Goal: Information Seeking & Learning: Compare options

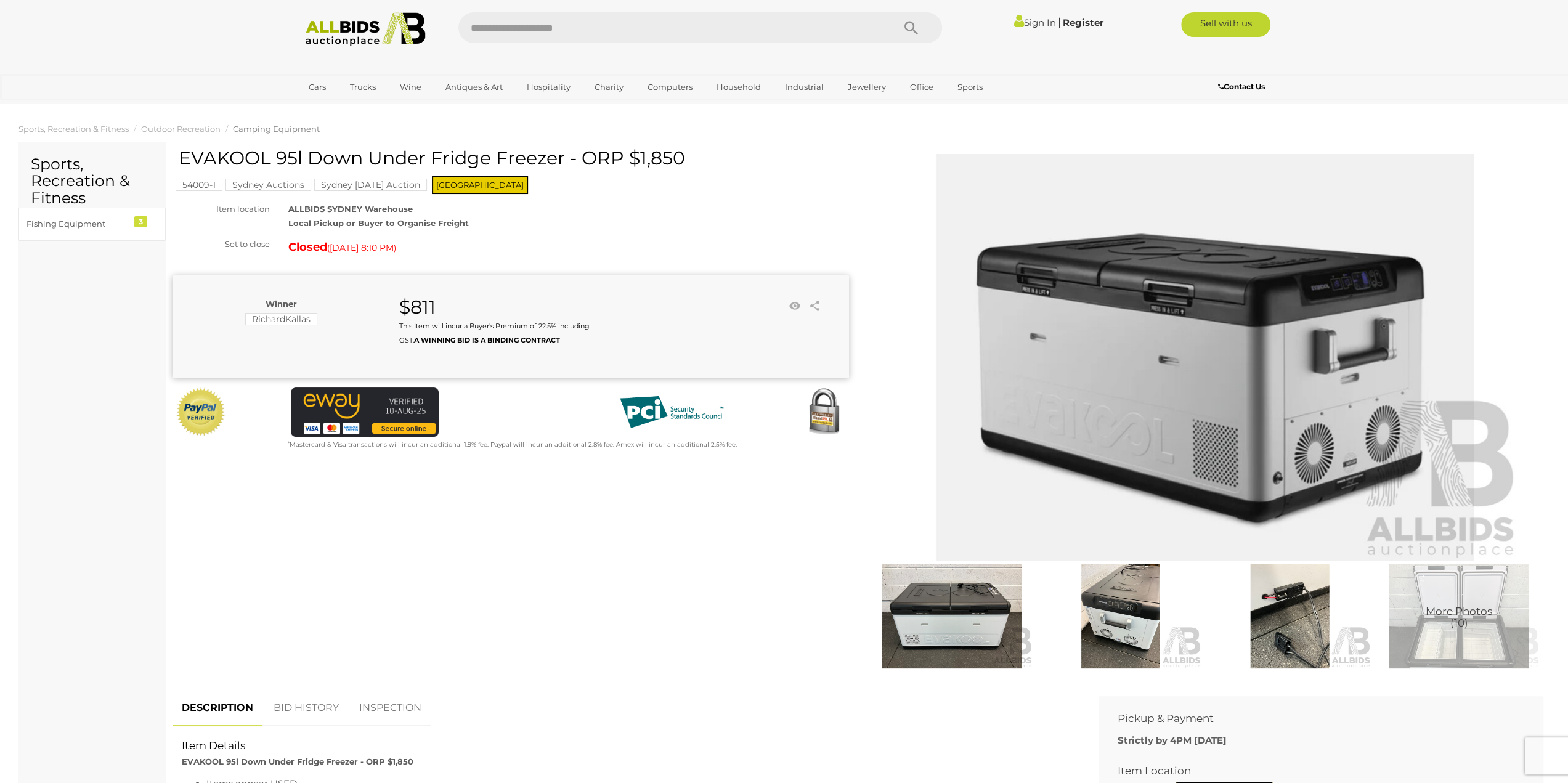
click at [1142, 621] on img at bounding box center [1120, 616] width 163 height 105
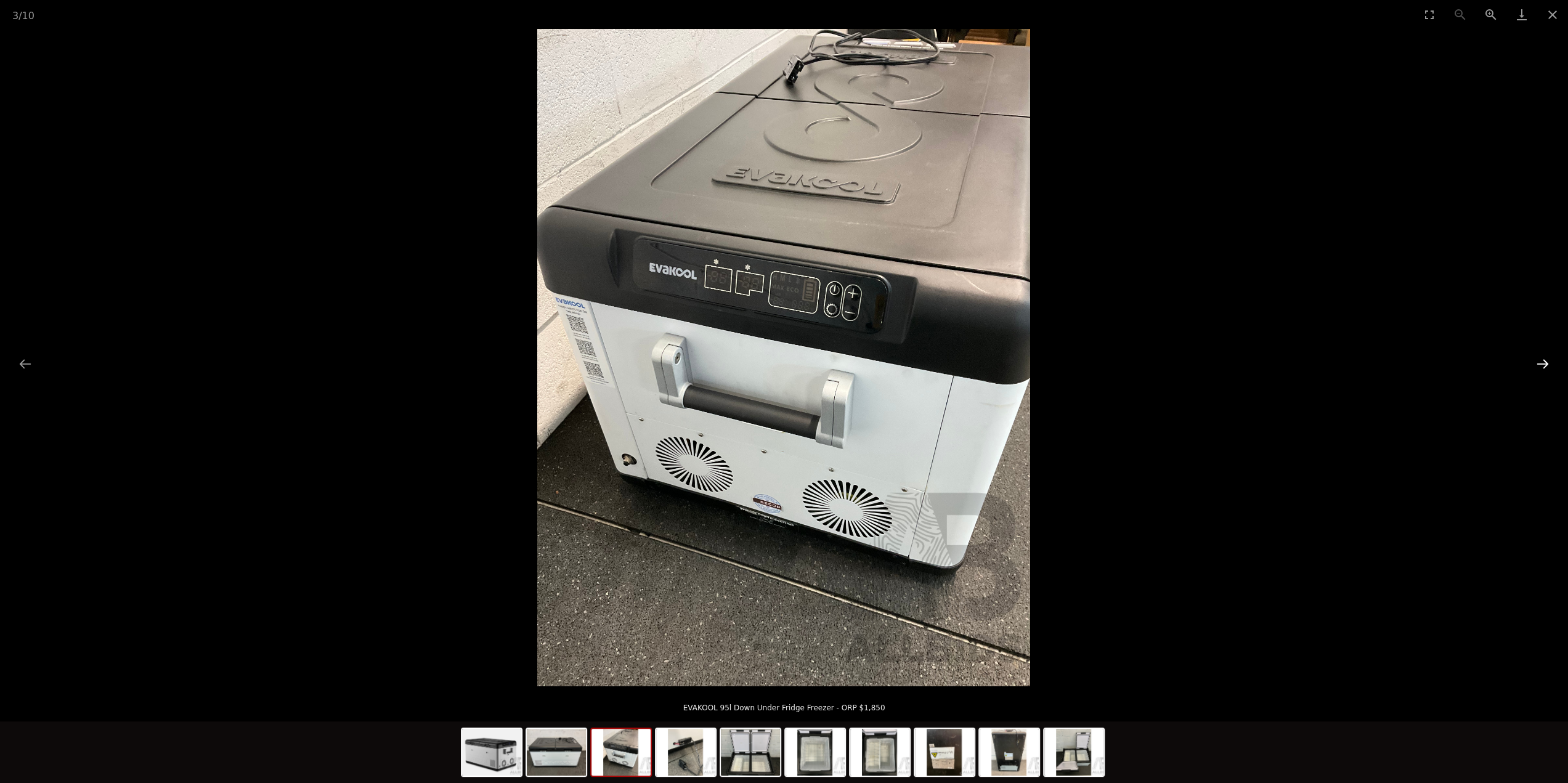
click at [1547, 366] on button "Next slide" at bounding box center [1543, 364] width 26 height 24
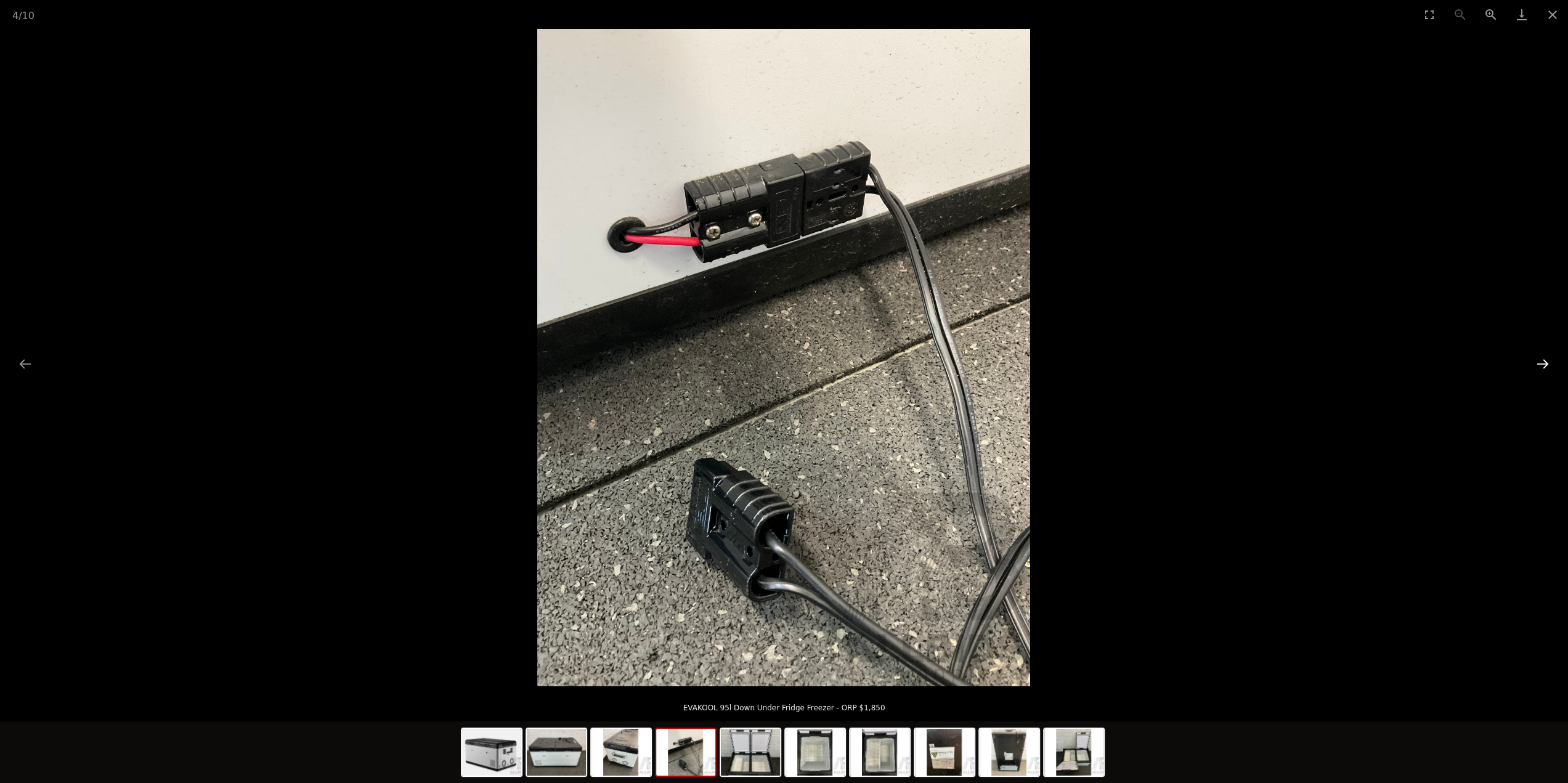
click at [1547, 366] on button "Next slide" at bounding box center [1543, 364] width 26 height 24
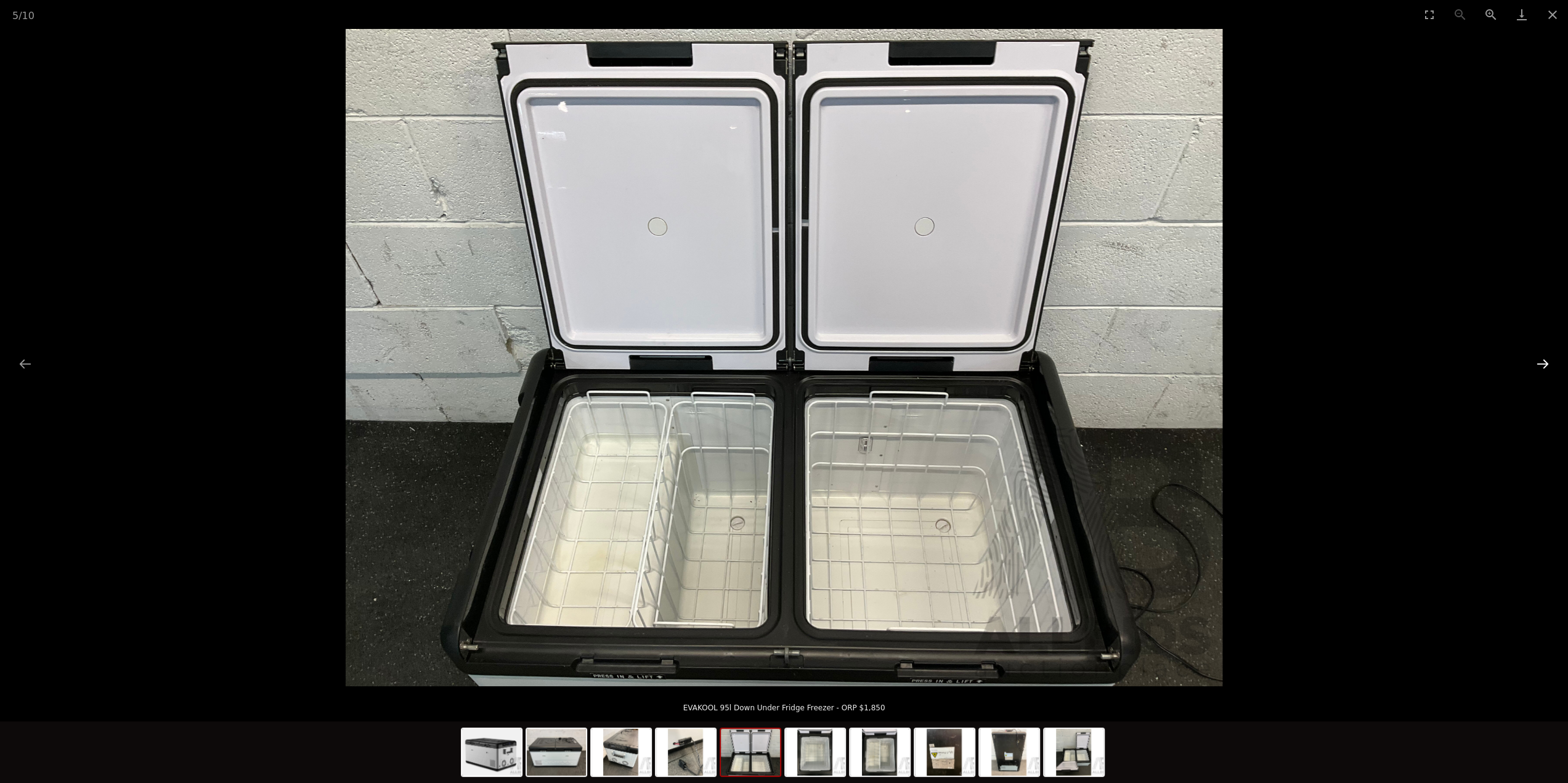
click at [1547, 366] on button "Next slide" at bounding box center [1543, 364] width 26 height 24
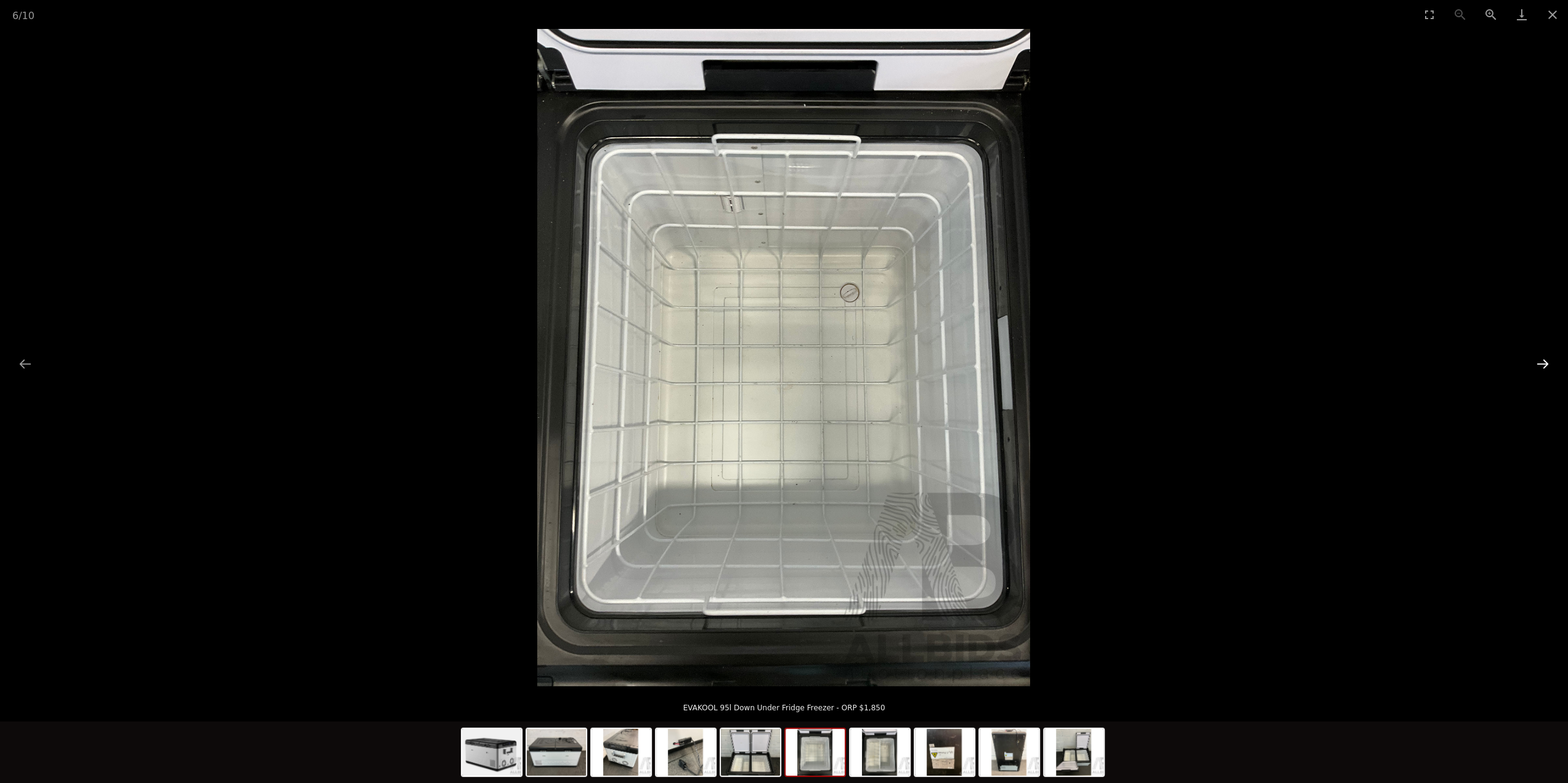
click at [1547, 366] on button "Next slide" at bounding box center [1543, 364] width 26 height 24
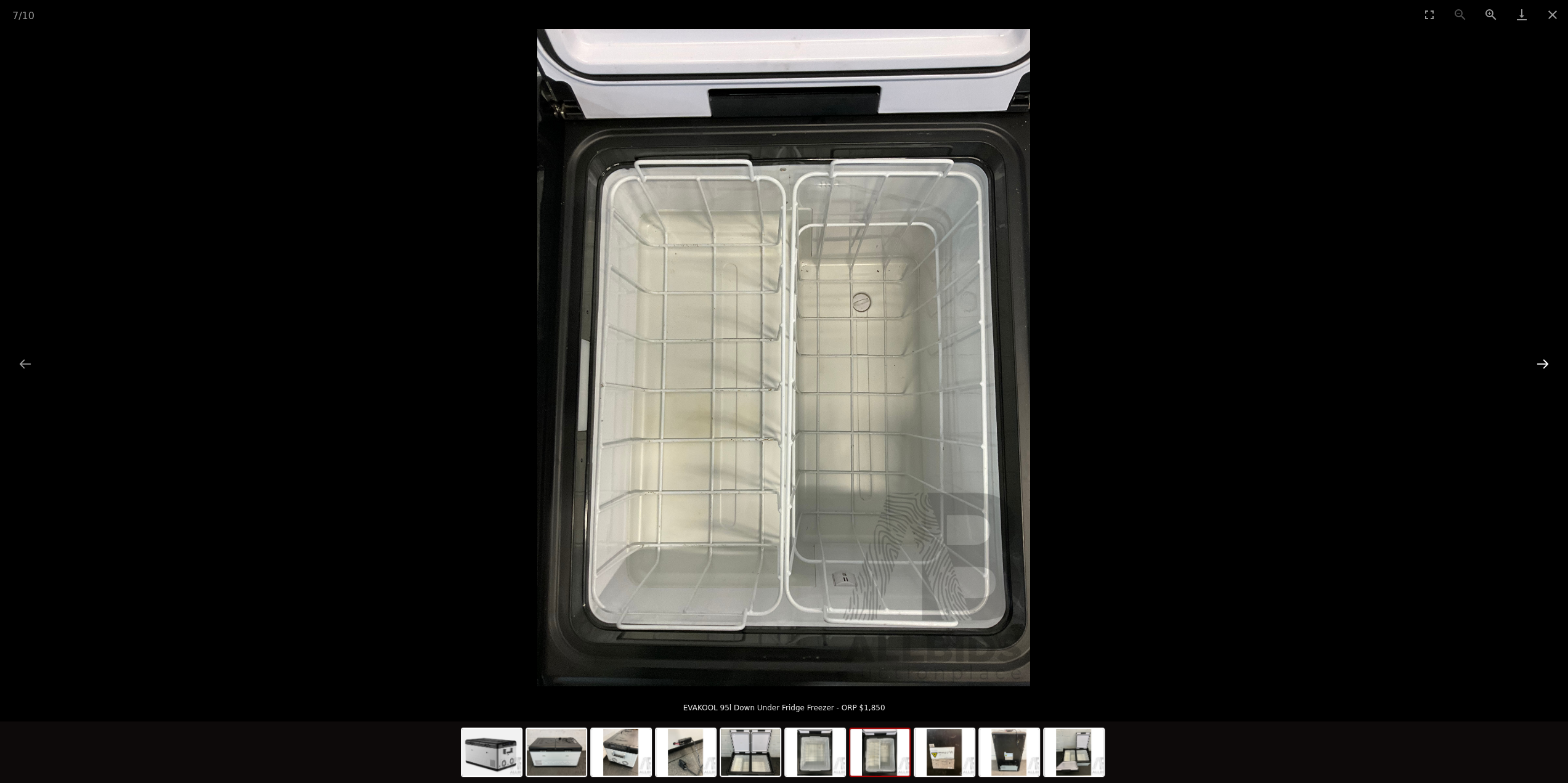
click at [1547, 366] on button "Next slide" at bounding box center [1543, 364] width 26 height 24
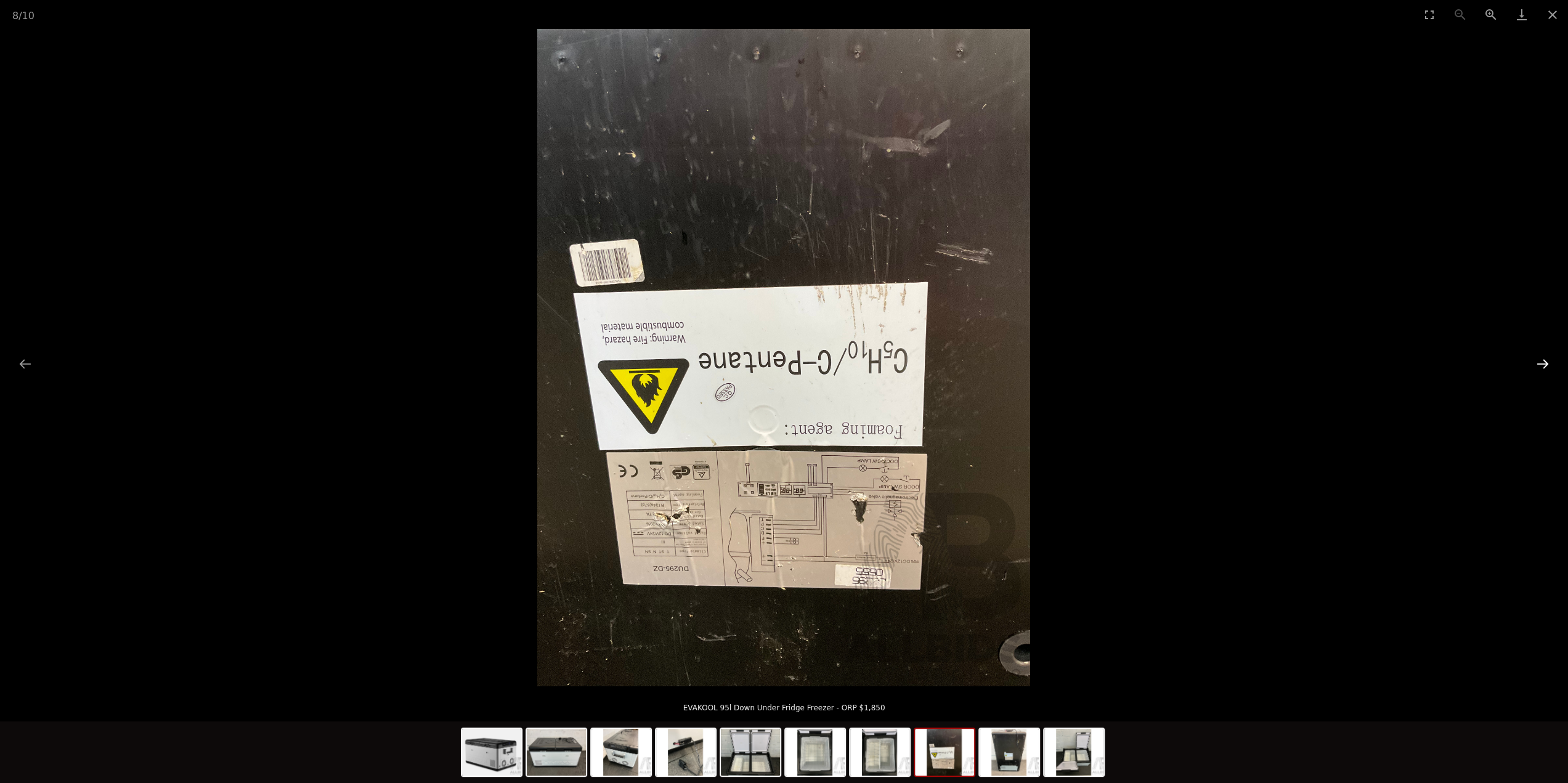
click at [1547, 366] on button "Next slide" at bounding box center [1543, 364] width 26 height 24
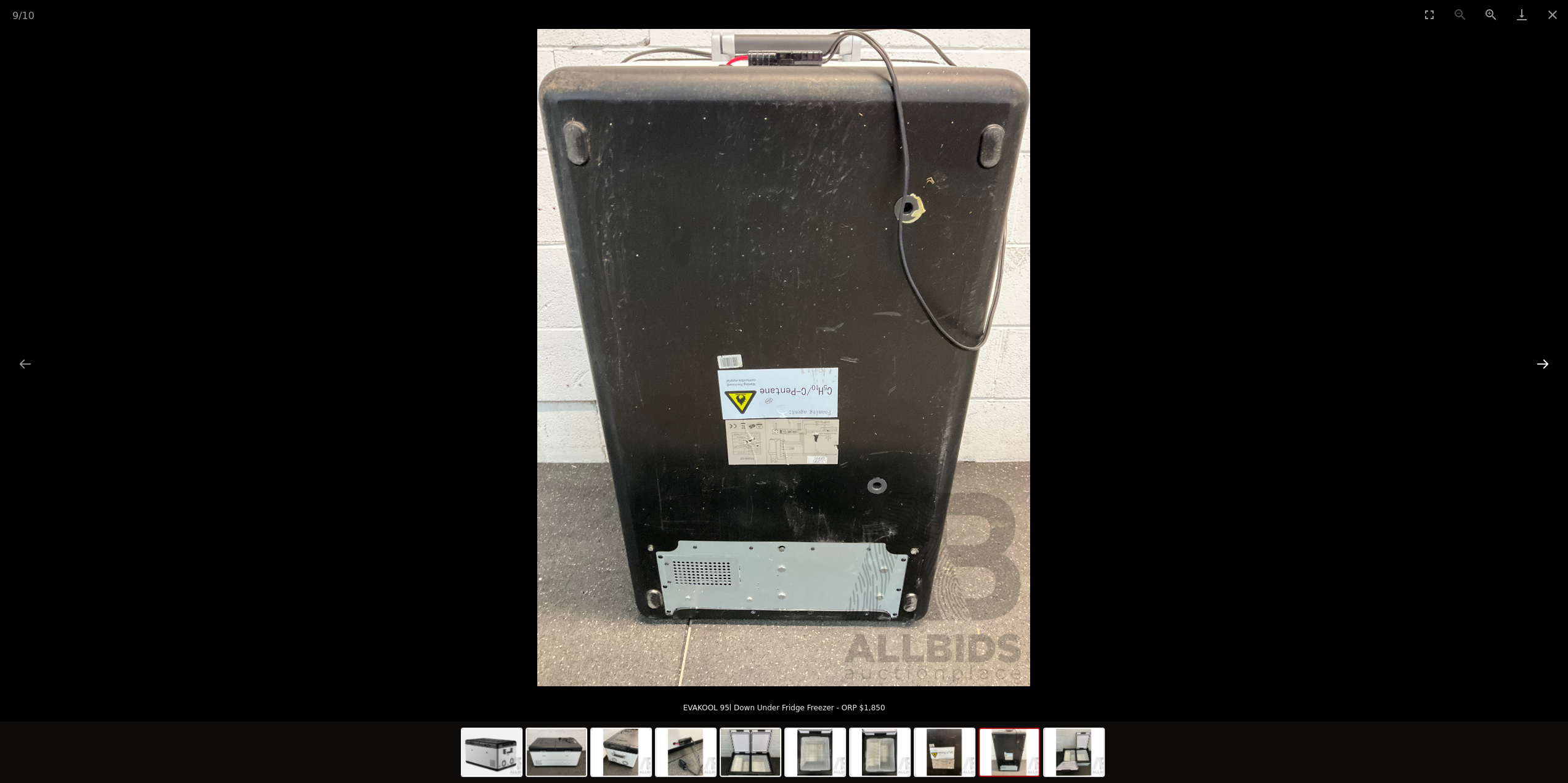
click at [1547, 366] on button "Next slide" at bounding box center [1543, 364] width 26 height 24
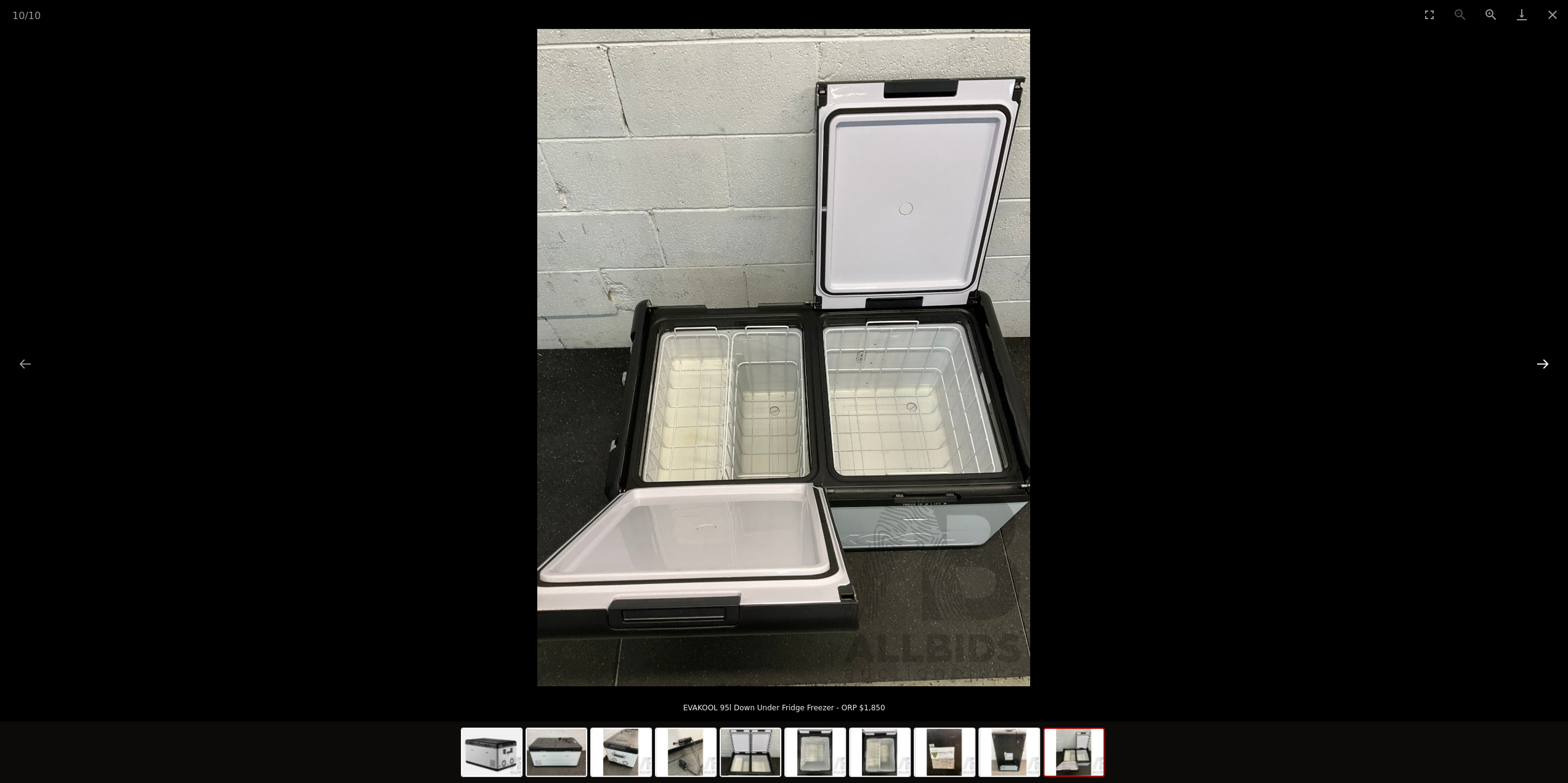
click at [1547, 366] on button "Next slide" at bounding box center [1543, 364] width 26 height 24
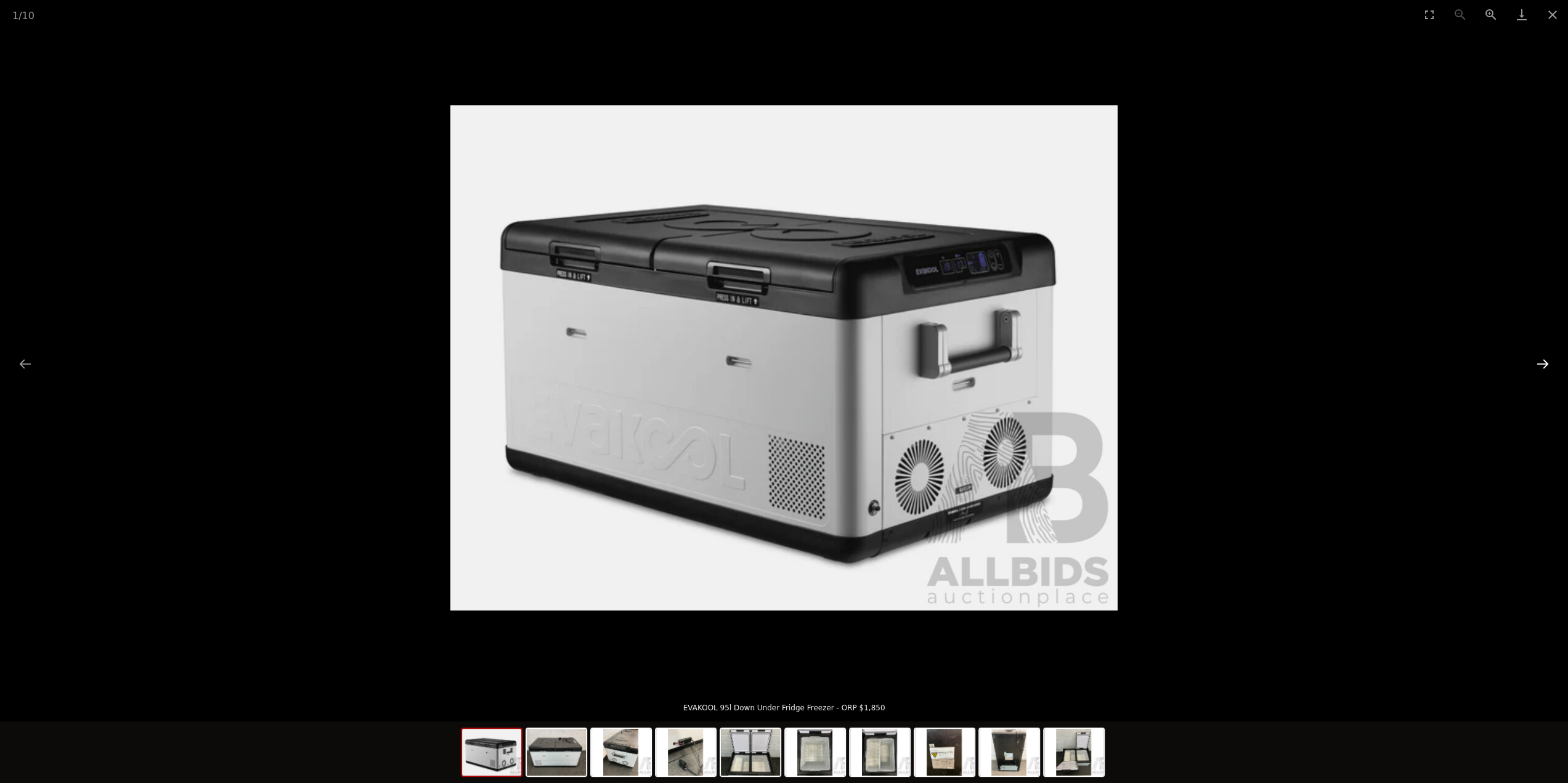
click at [1547, 366] on button "Next slide" at bounding box center [1543, 364] width 26 height 24
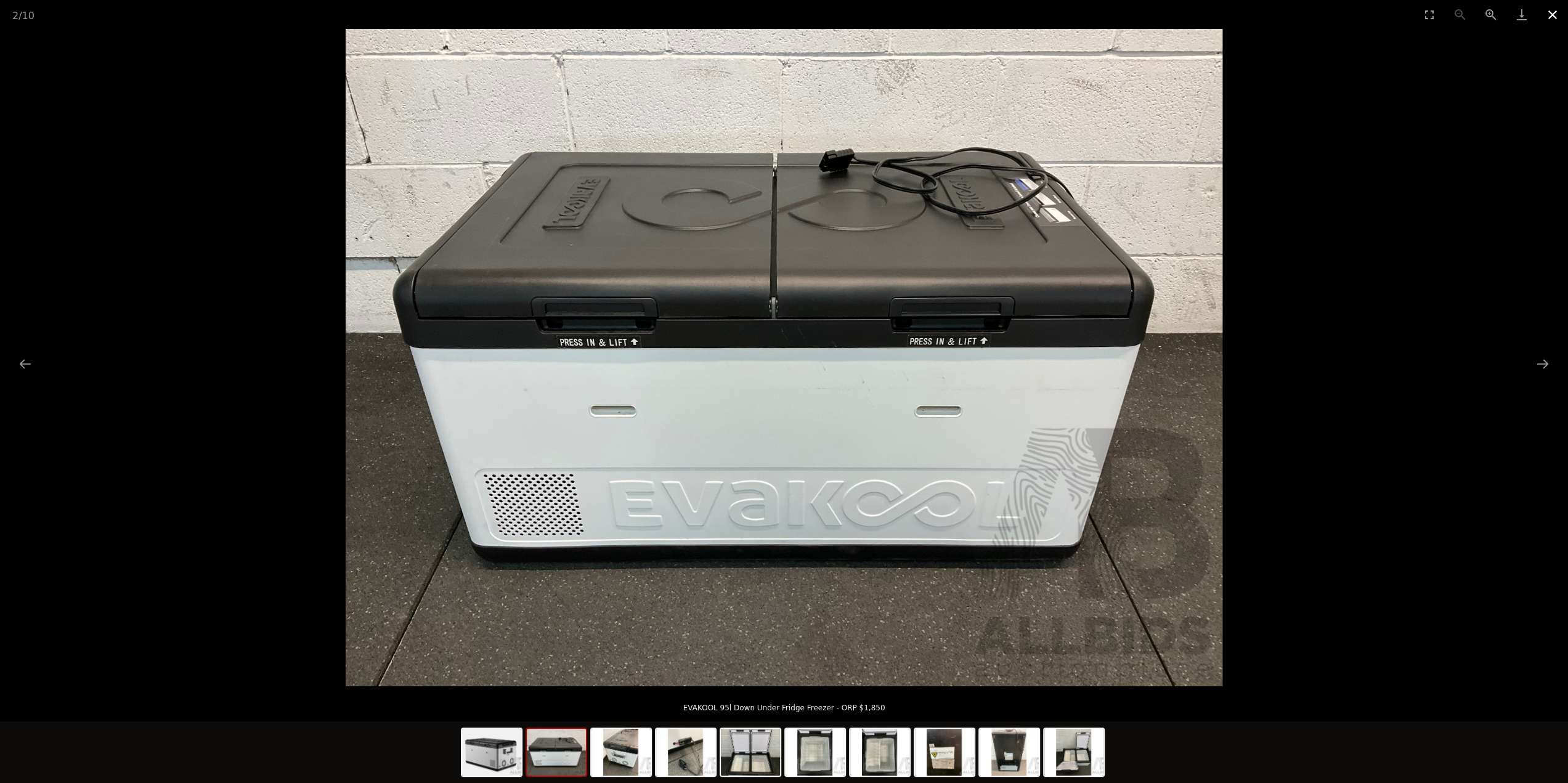
click at [1561, 16] on button "Close gallery" at bounding box center [1552, 14] width 31 height 29
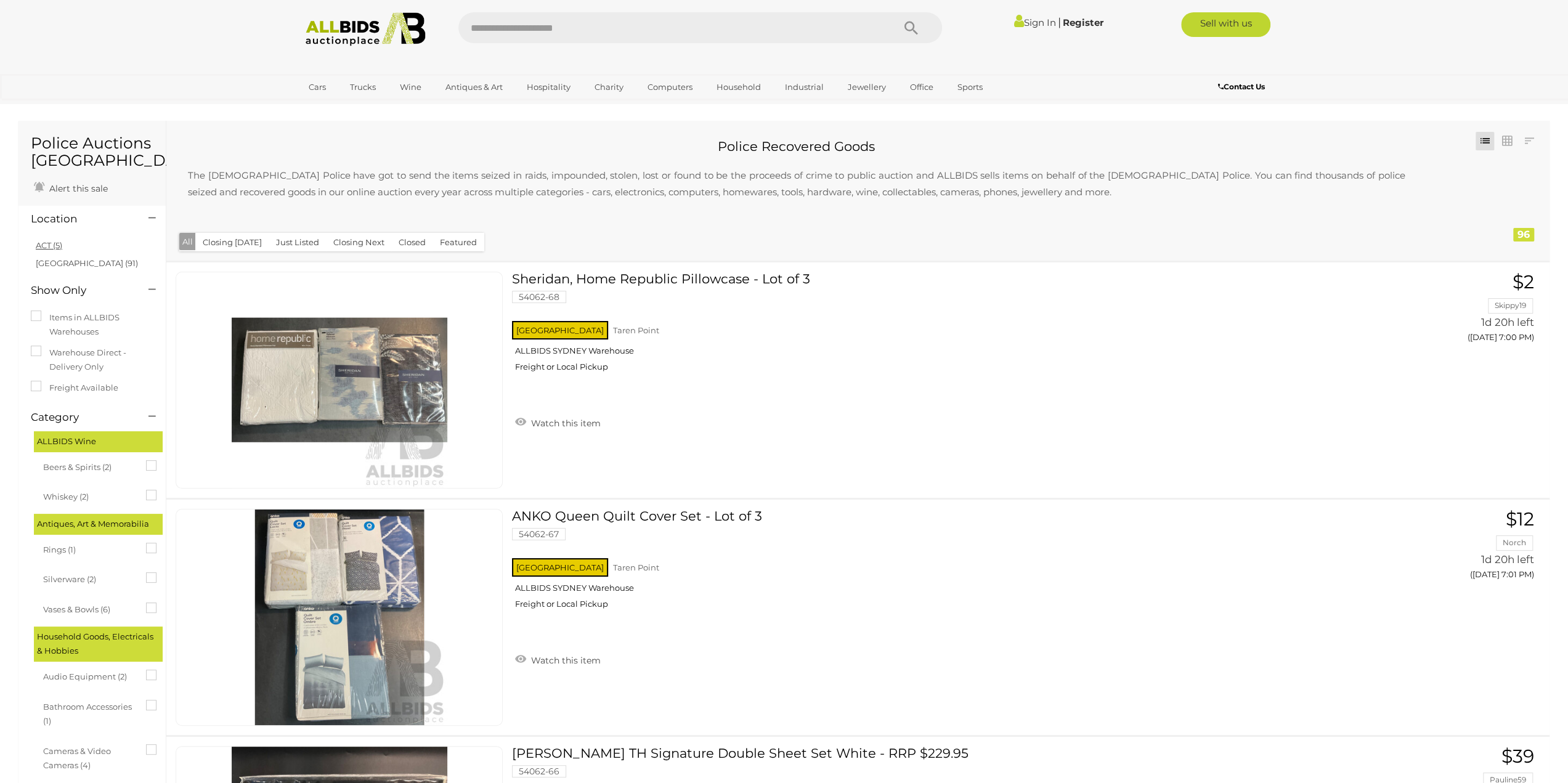
click at [39, 241] on link "ACT (5)" at bounding box center [49, 245] width 27 height 9
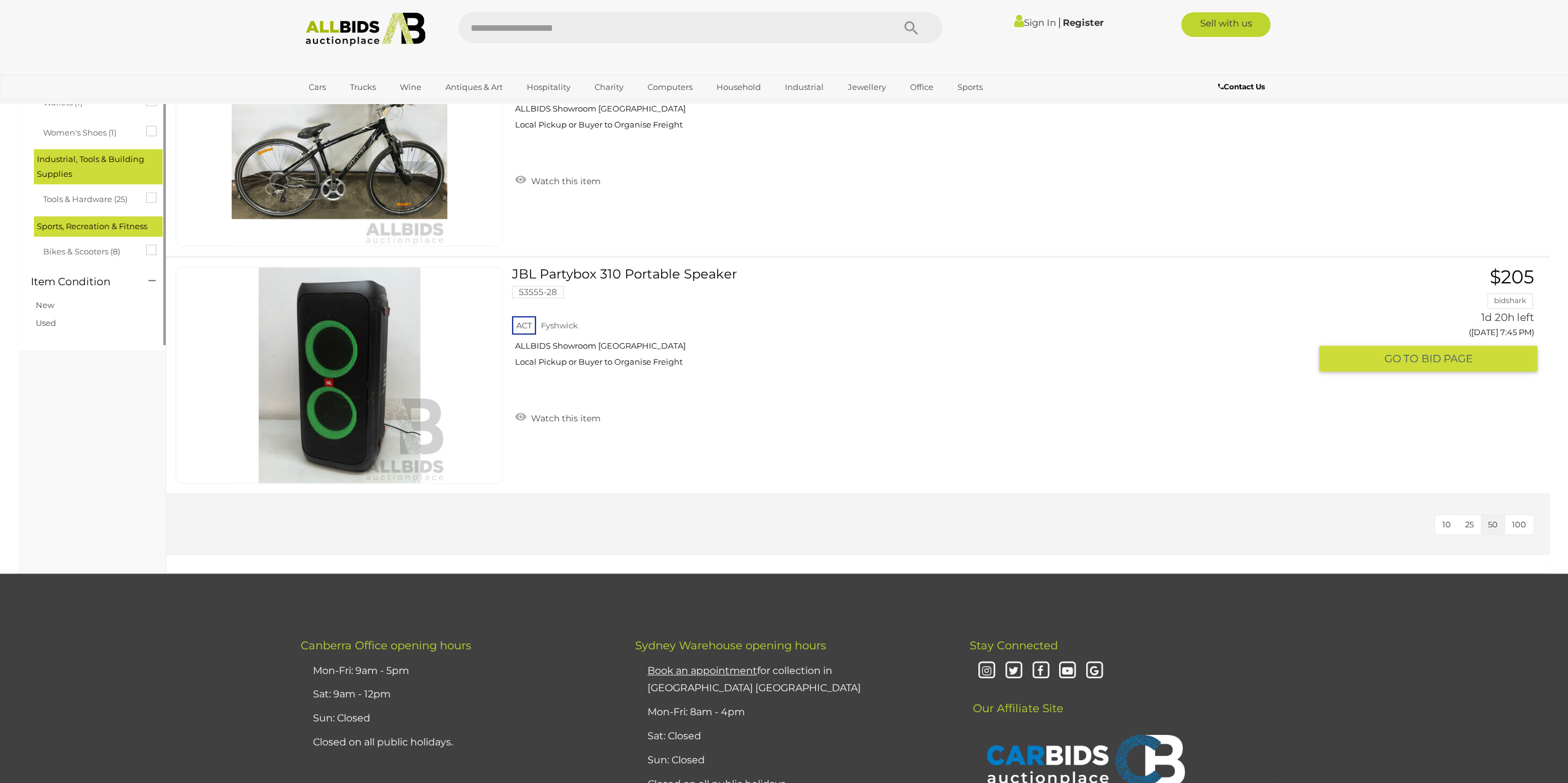
scroll to position [1047, 0]
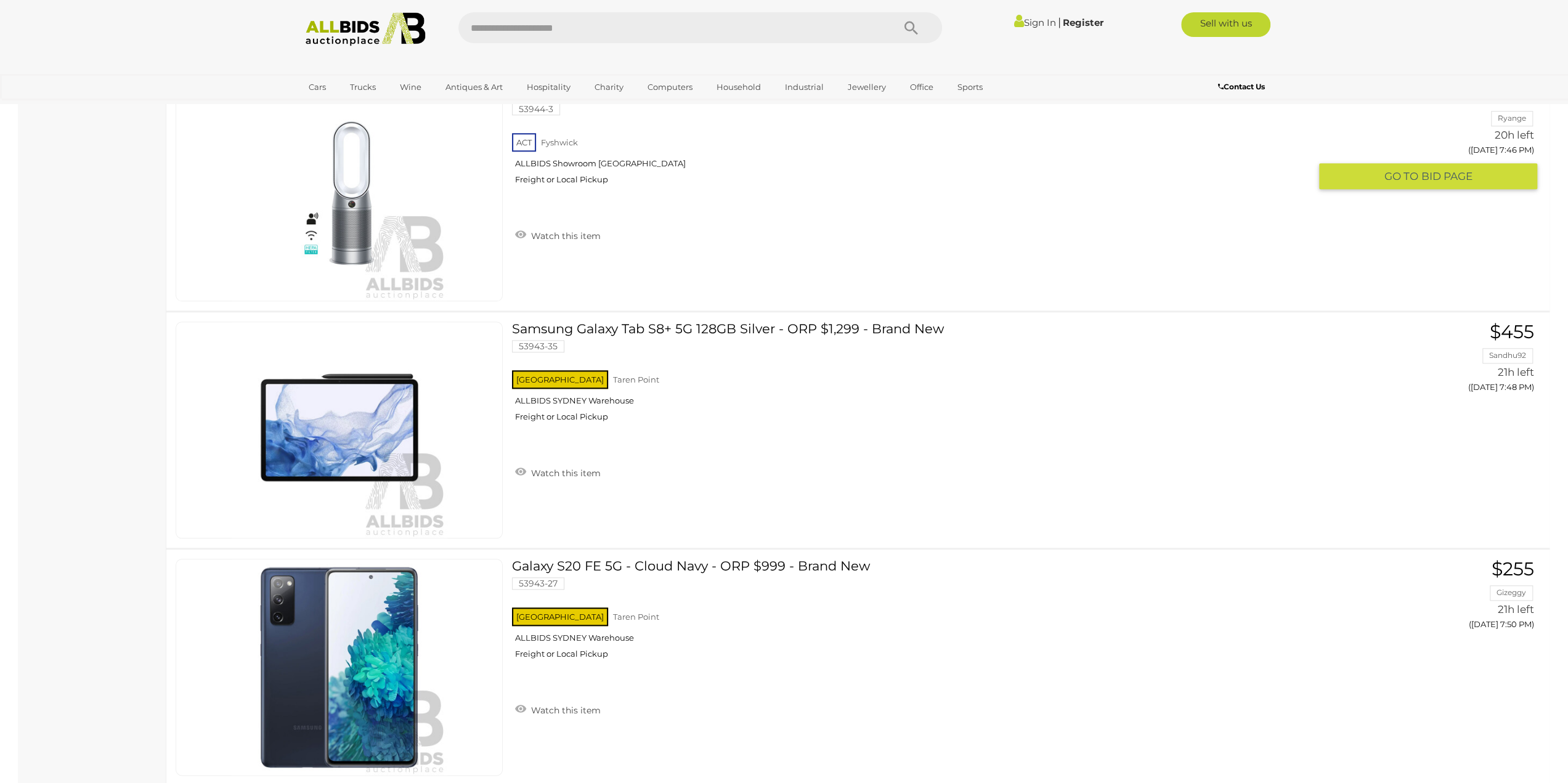
scroll to position [5851, 0]
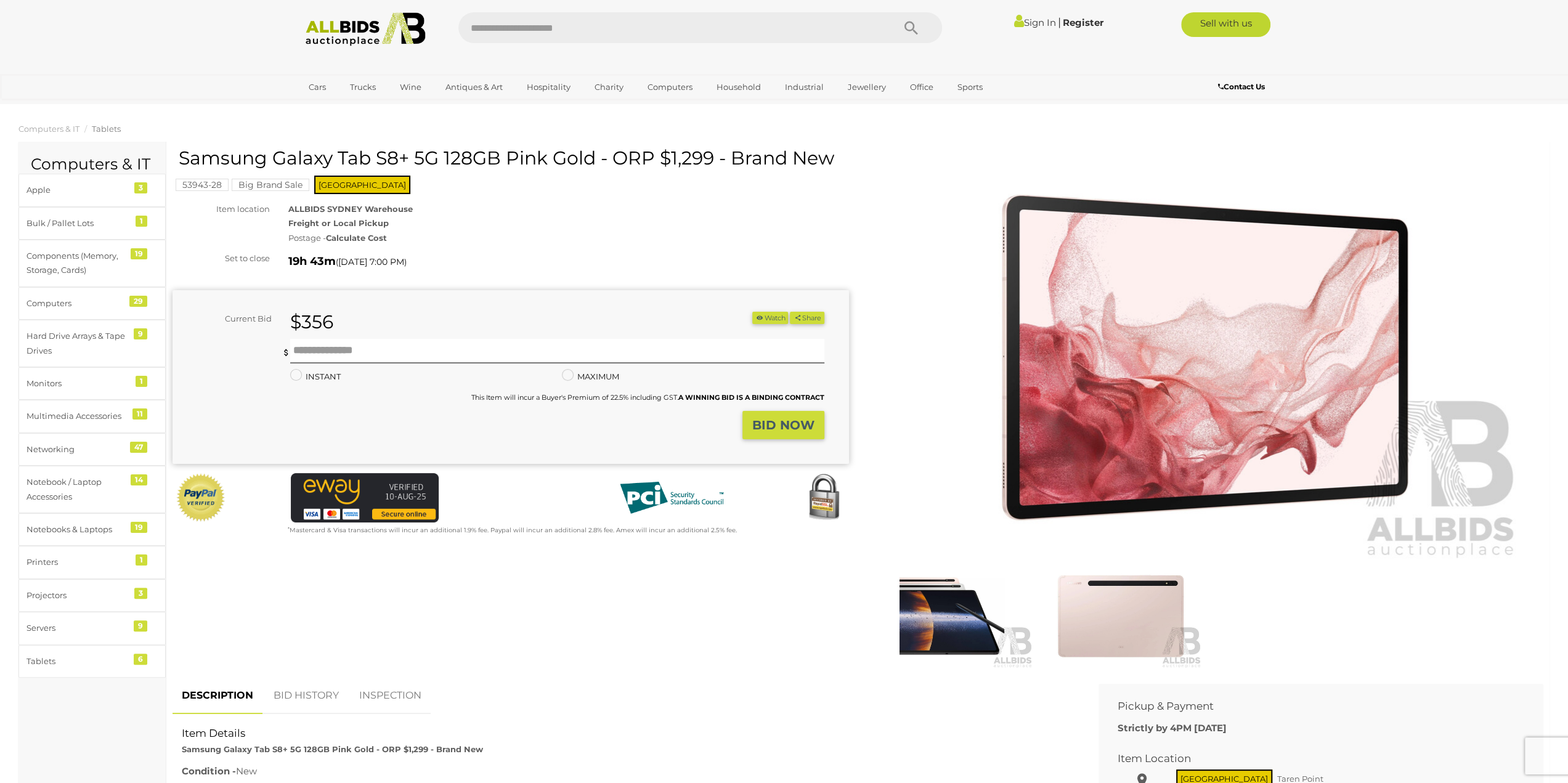
click at [983, 612] on img at bounding box center [952, 616] width 163 height 105
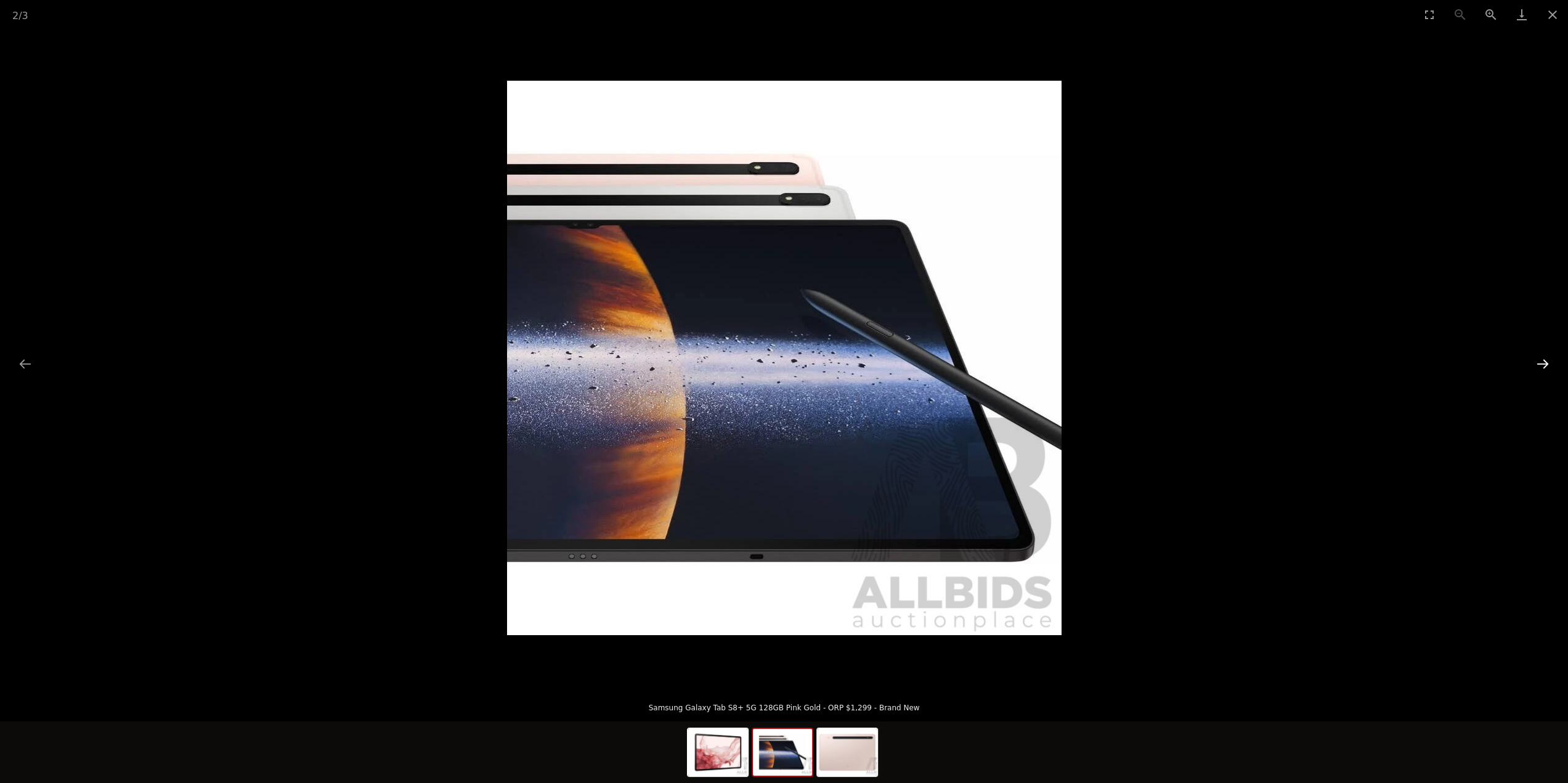
click at [1549, 361] on button "Next slide" at bounding box center [1543, 364] width 26 height 24
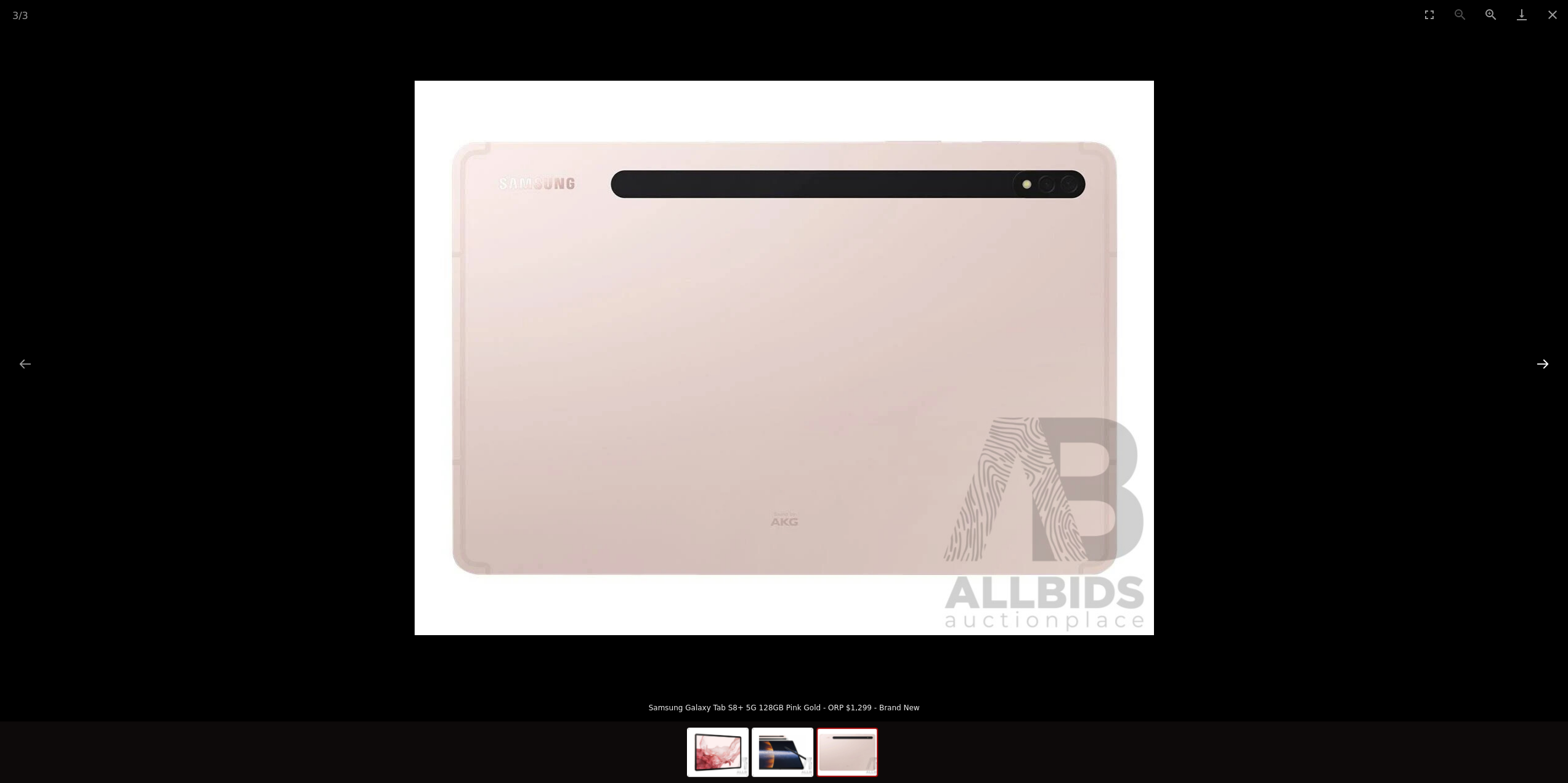
click at [1541, 361] on button "Next slide" at bounding box center [1543, 364] width 26 height 24
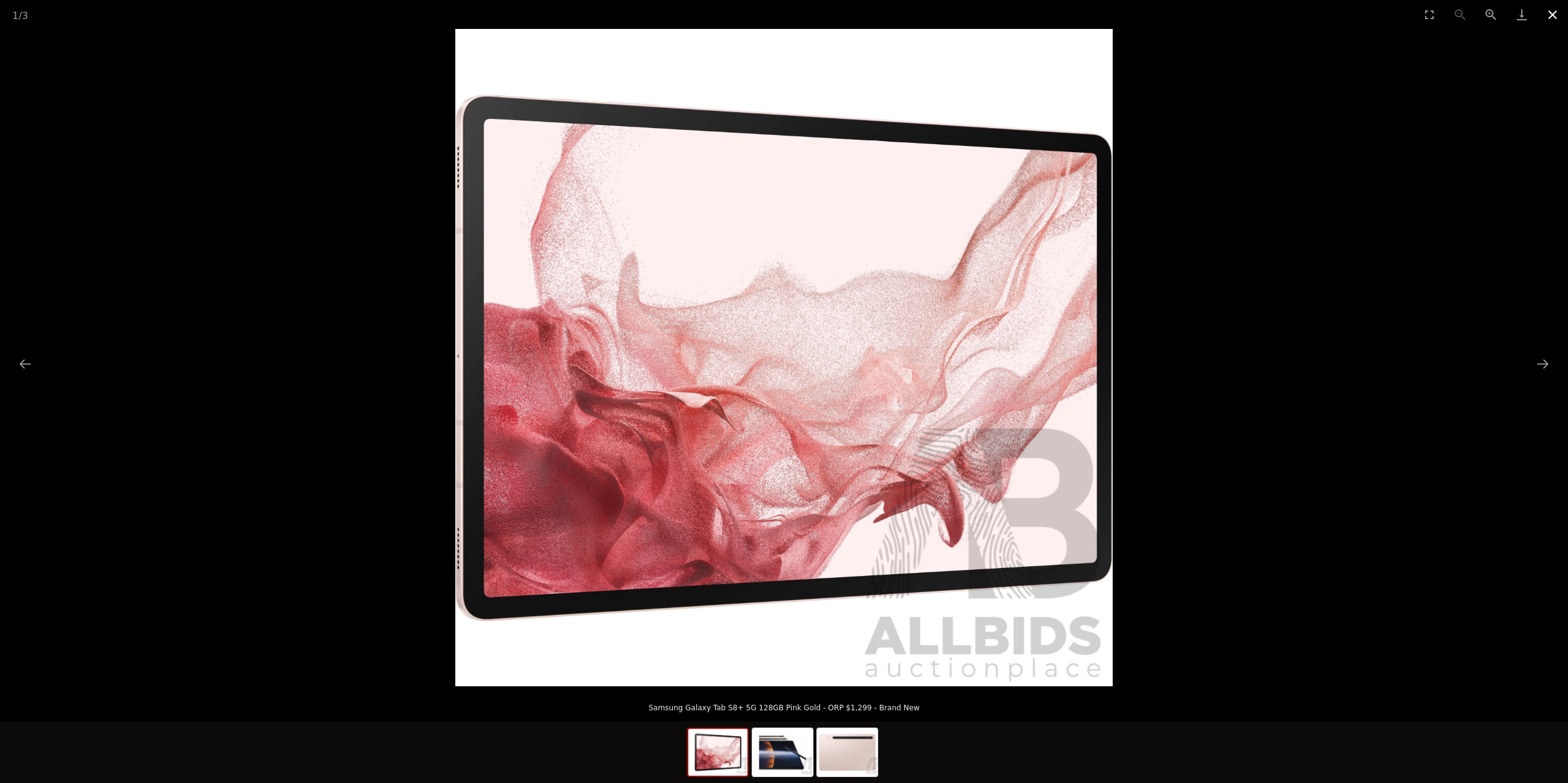
click at [1550, 19] on button "Close gallery" at bounding box center [1552, 14] width 31 height 29
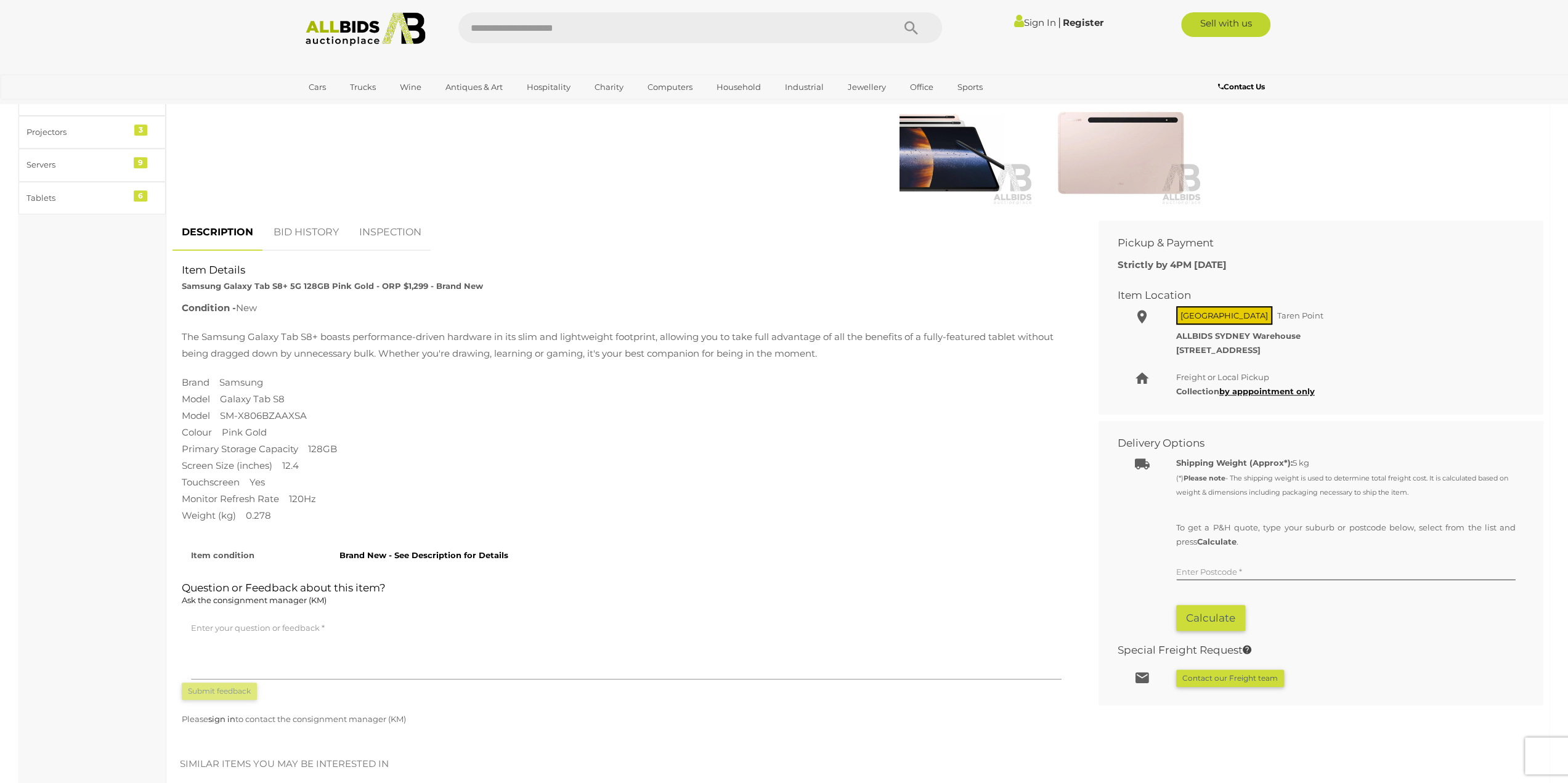
scroll to position [493, 0]
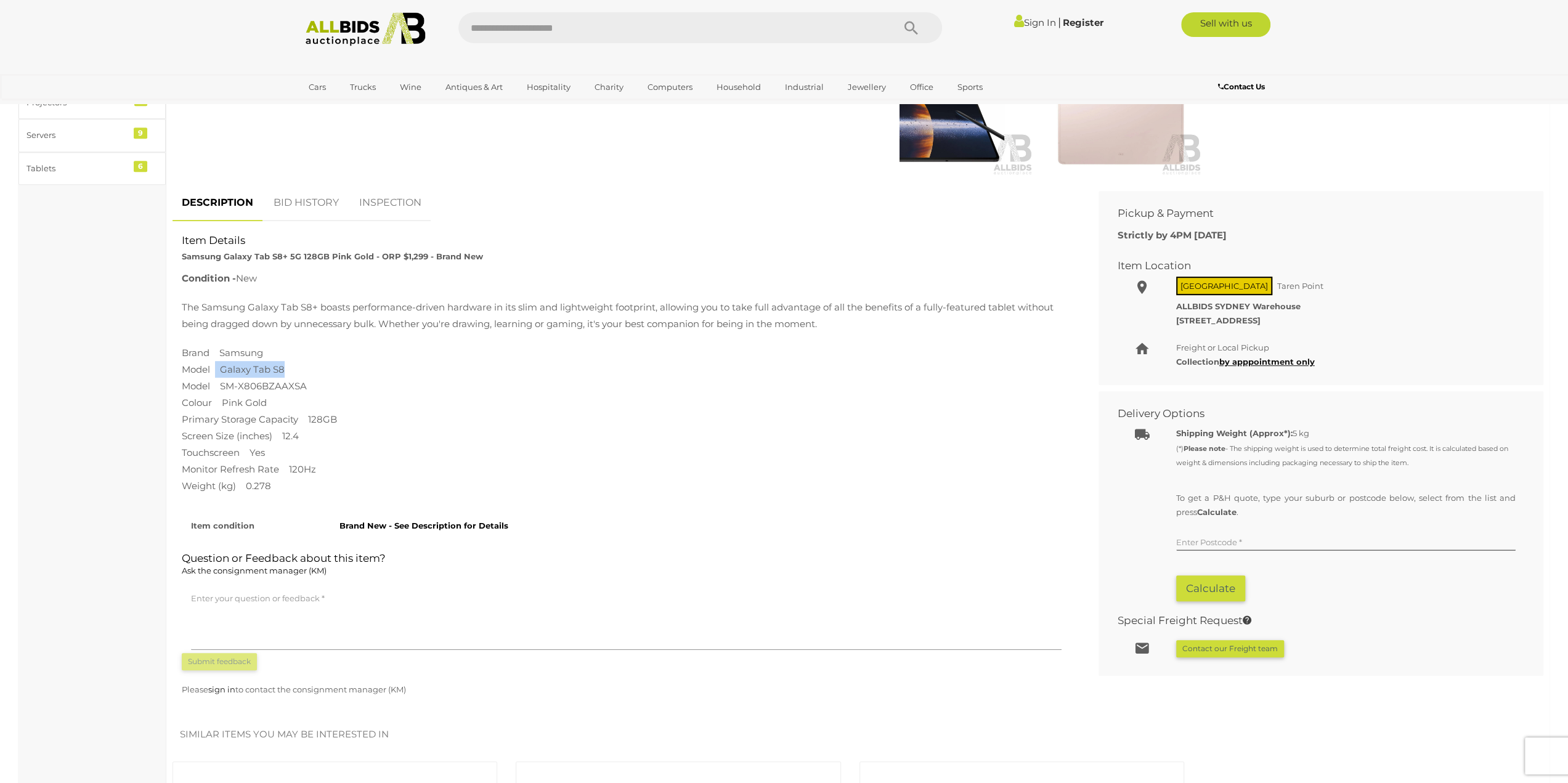
drag, startPoint x: 216, startPoint y: 365, endPoint x: 294, endPoint y: 364, distance: 78.0
click at [294, 364] on p "Brand Samsung Model Galaxy Tab S8 Model SM-X806BZAAXSA Colour Pink Gold Primary…" at bounding box center [626, 419] width 889 height 150
copy p "Galaxy Tab S8"
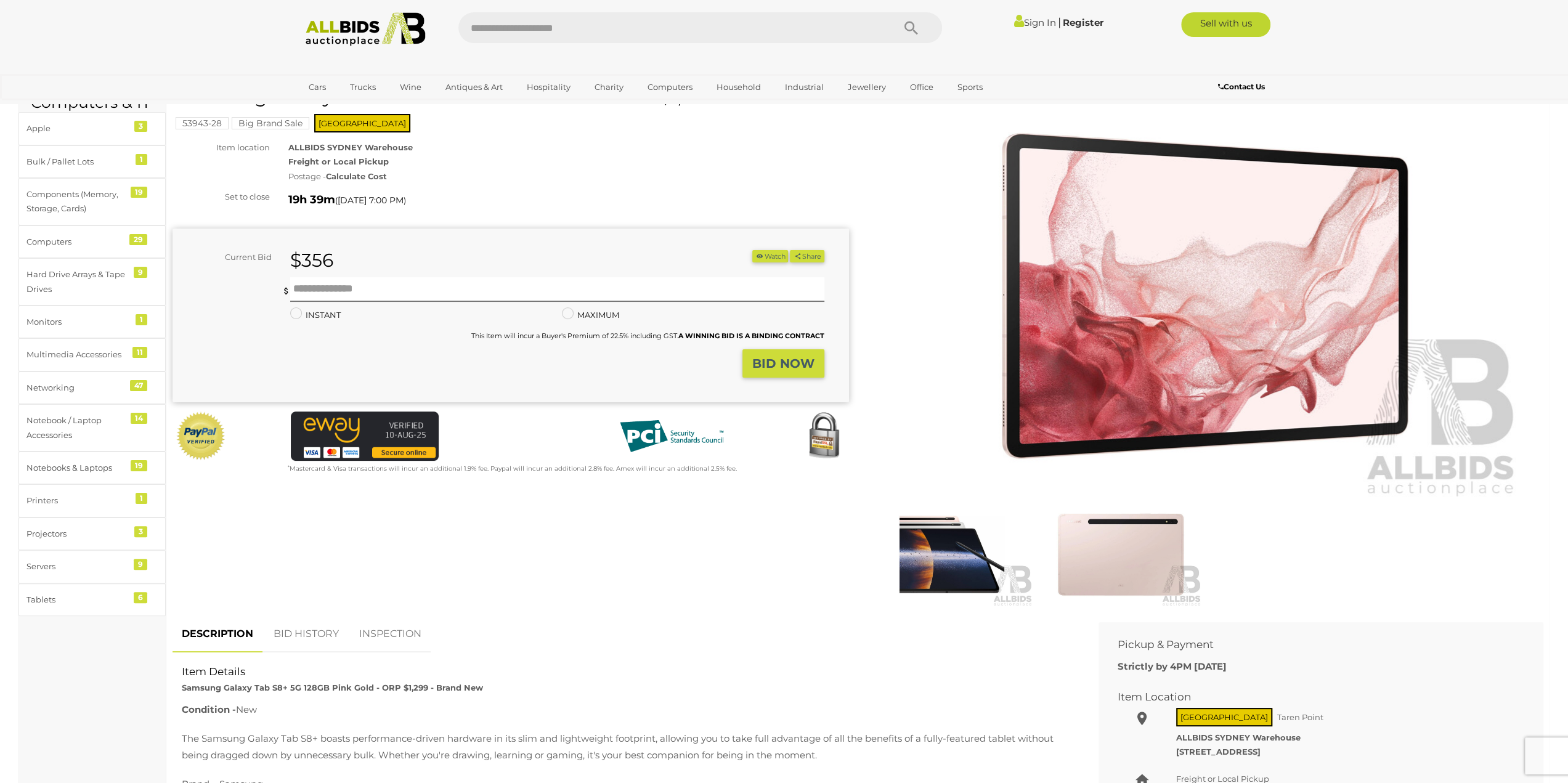
scroll to position [0, 0]
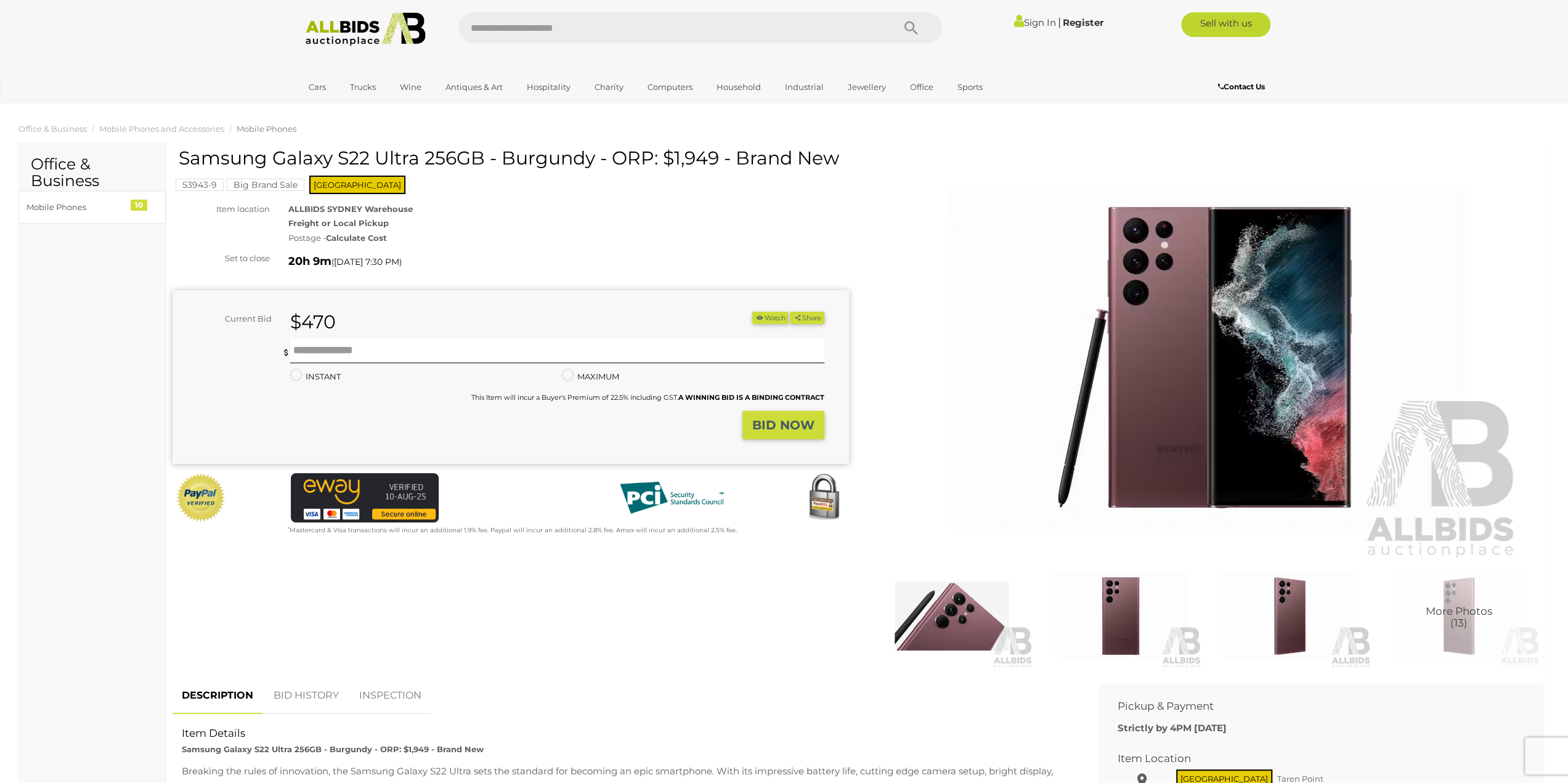
click at [1112, 605] on img at bounding box center [1120, 616] width 163 height 105
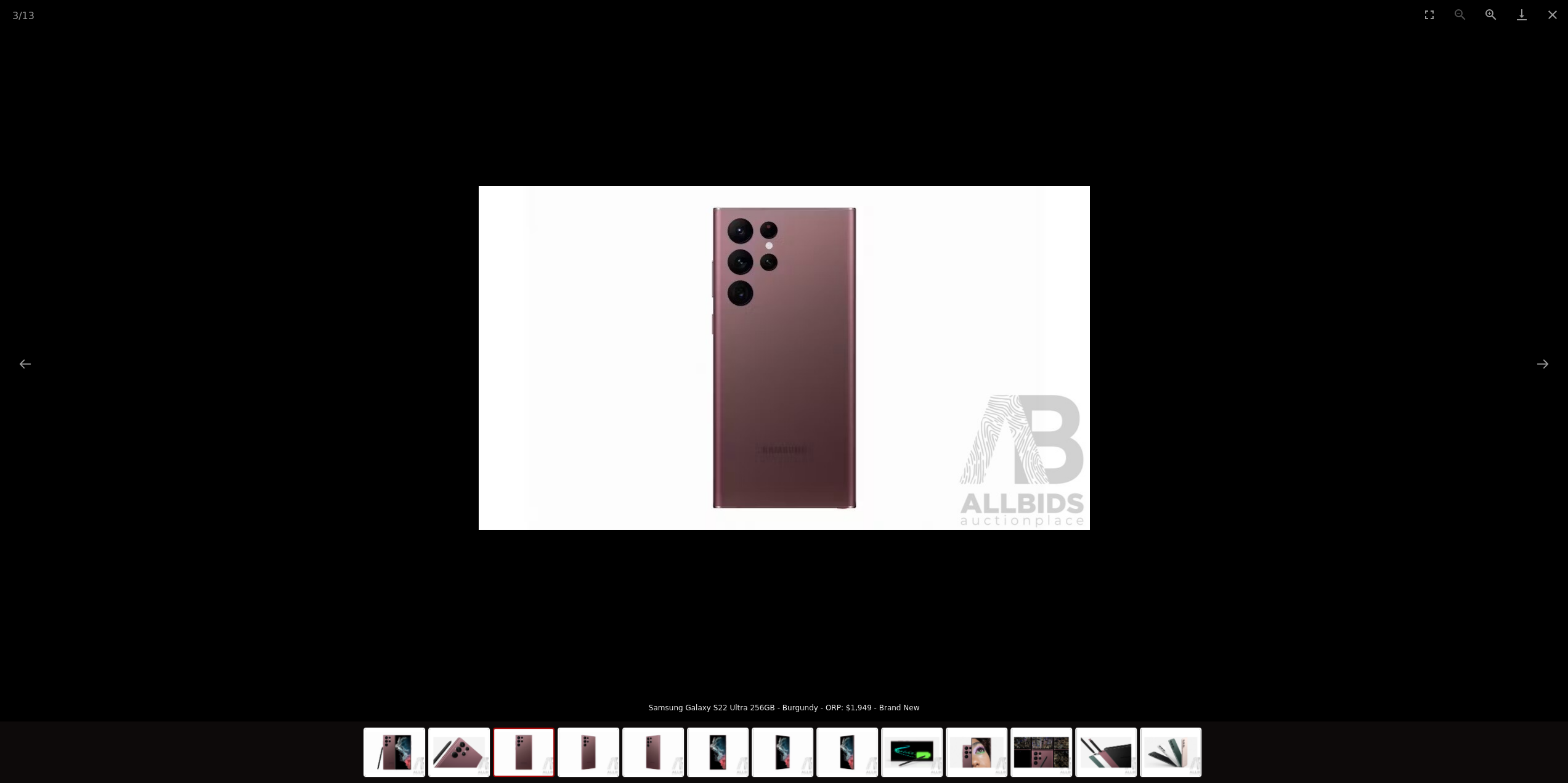
scroll to position [685, 0]
drag, startPoint x: 1556, startPoint y: 360, endPoint x: 1548, endPoint y: 361, distance: 8.1
click at [1555, 360] on picture at bounding box center [784, 358] width 1568 height 657
click at [1542, 363] on button "Next slide" at bounding box center [1543, 364] width 26 height 24
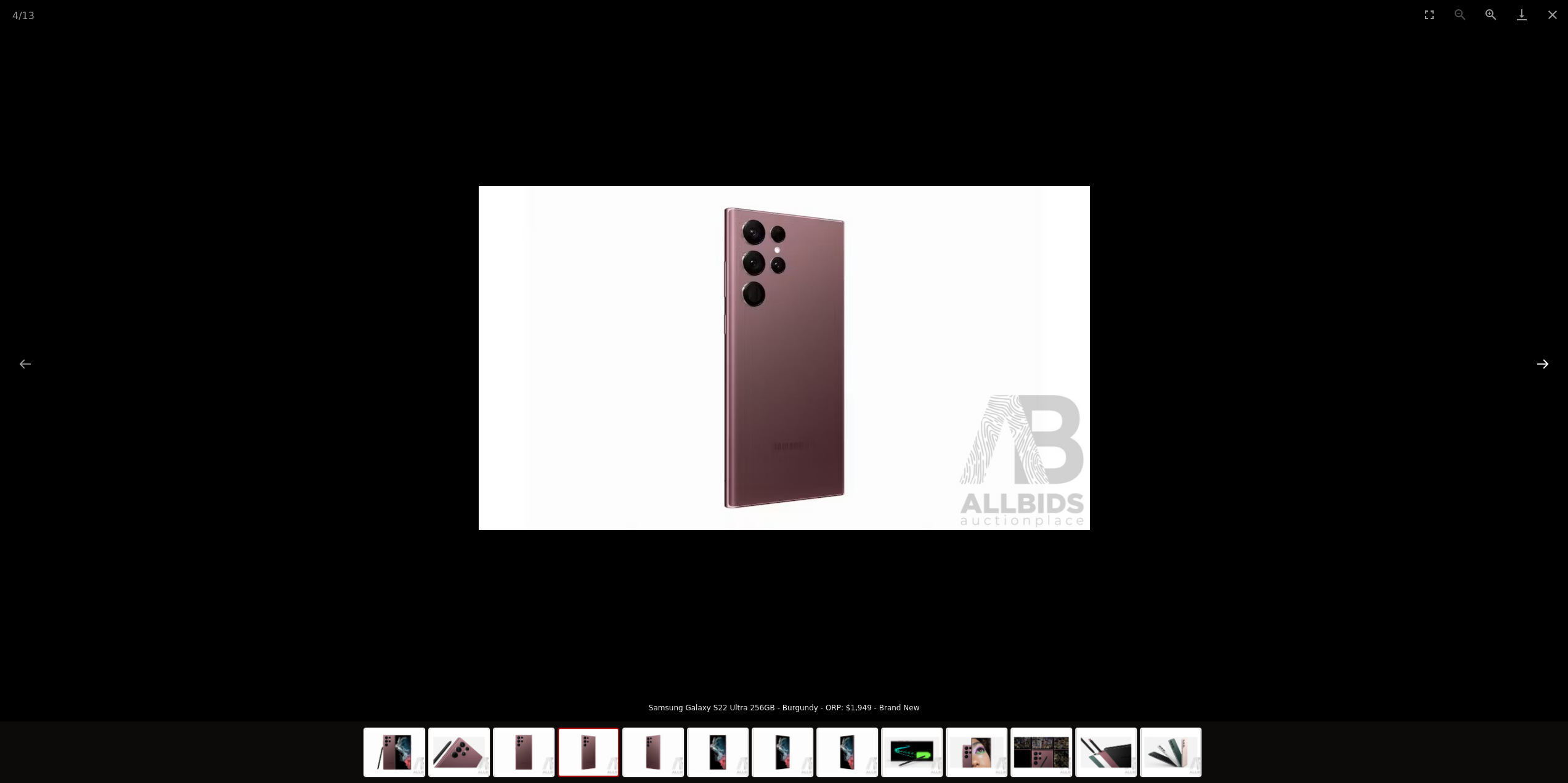
click at [1542, 363] on button "Next slide" at bounding box center [1543, 364] width 26 height 24
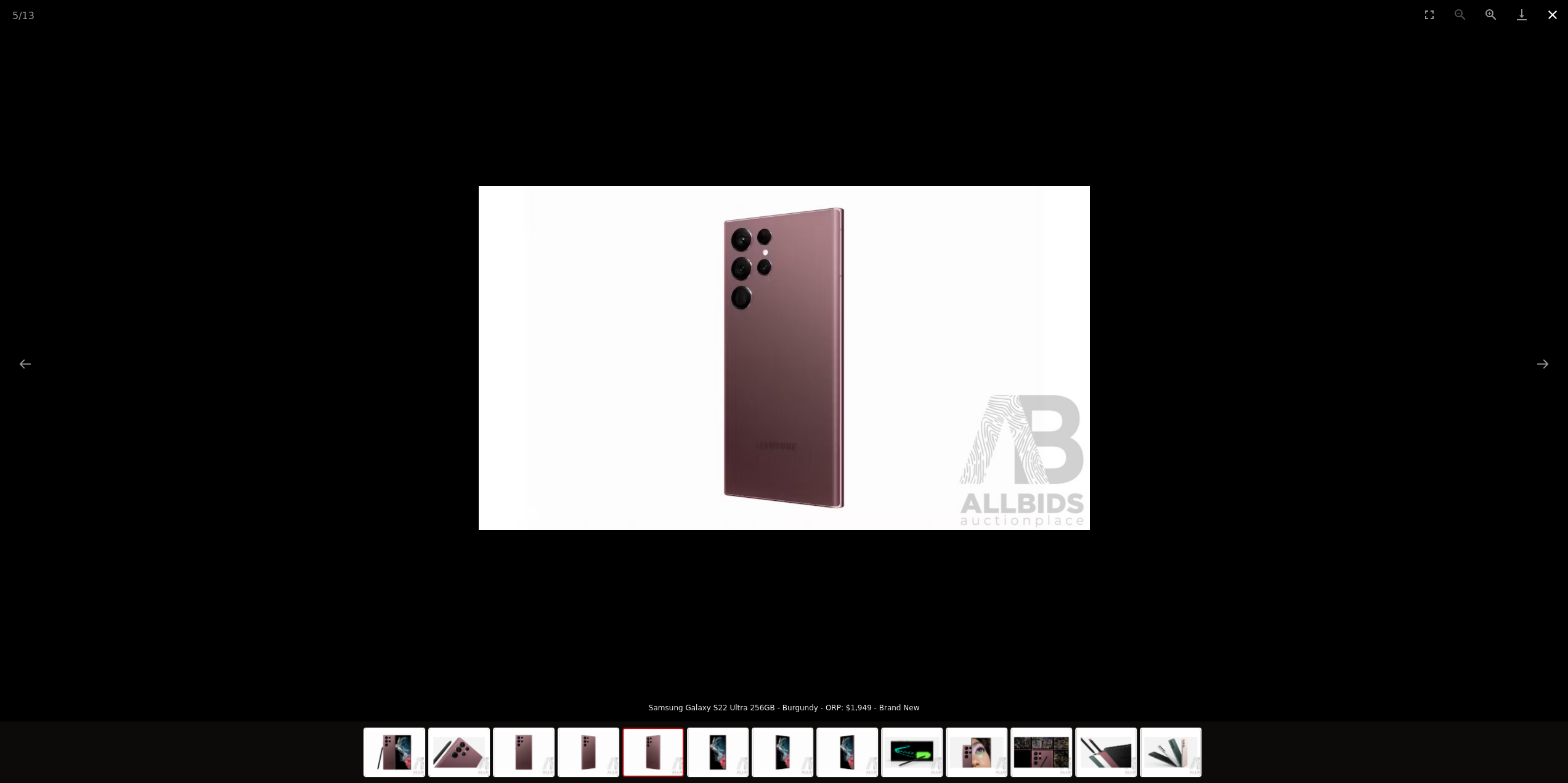
click at [1550, 9] on button "Close gallery" at bounding box center [1552, 14] width 31 height 29
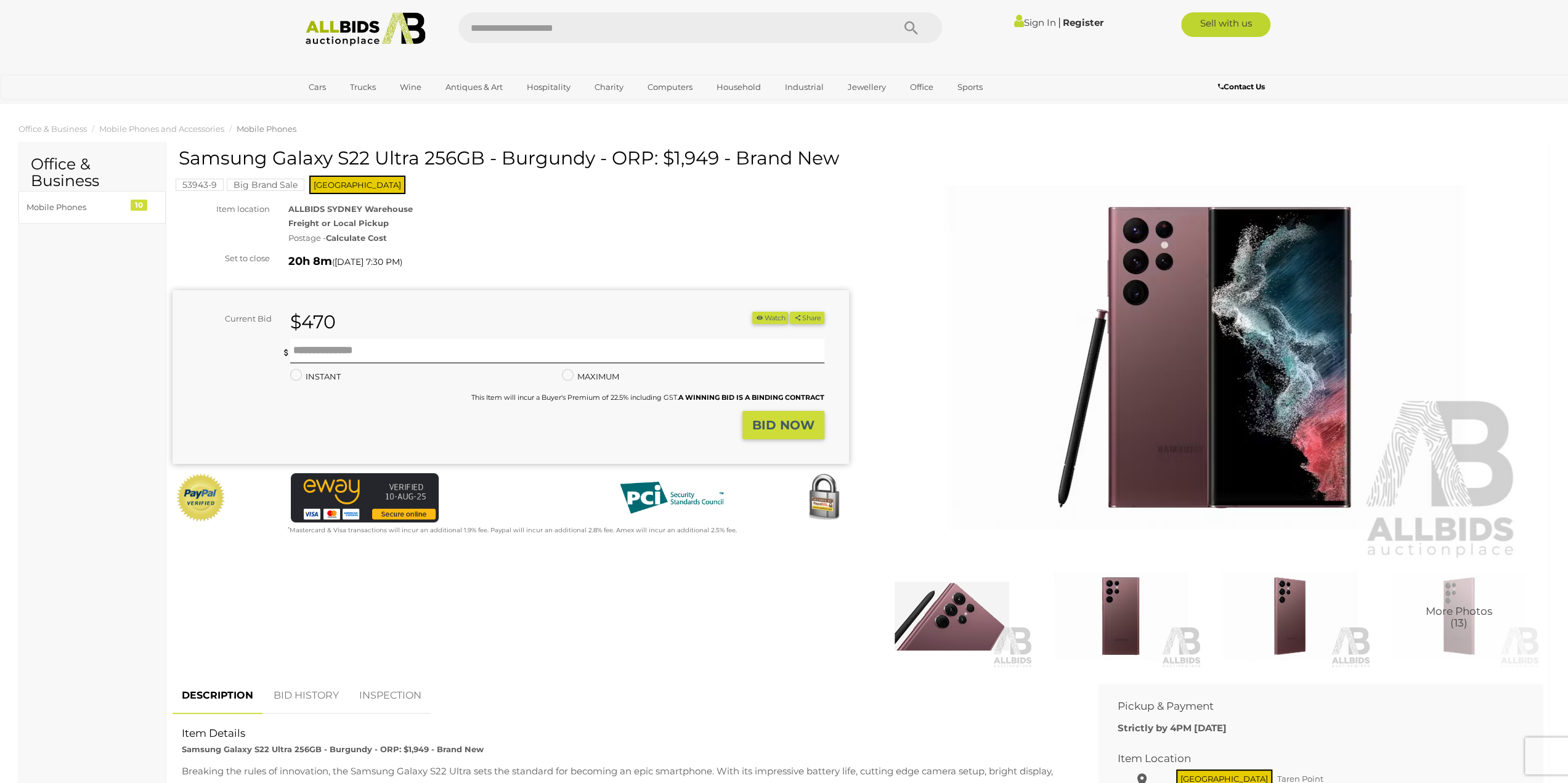
drag, startPoint x: 178, startPoint y: 155, endPoint x: 400, endPoint y: 163, distance: 222.1
click at [423, 157] on h1 "Samsung Galaxy S22 Ultra 256GB - Burgundy - ORP: $1,949 - Brand New" at bounding box center [512, 158] width 667 height 21
copy h1 "Samsung Galaxy S22 Ultra"
